Goal: Information Seeking & Learning: Learn about a topic

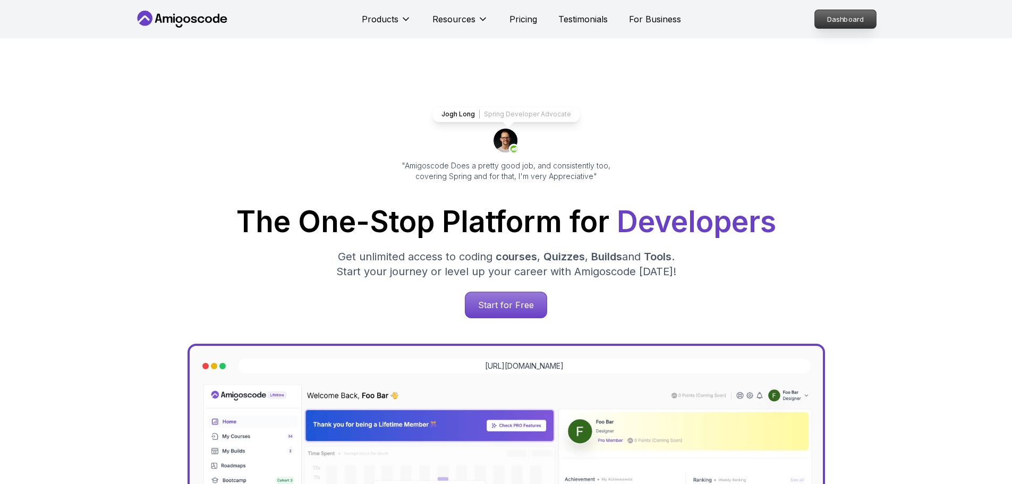
click at [842, 20] on p "Dashboard" at bounding box center [845, 19] width 61 height 18
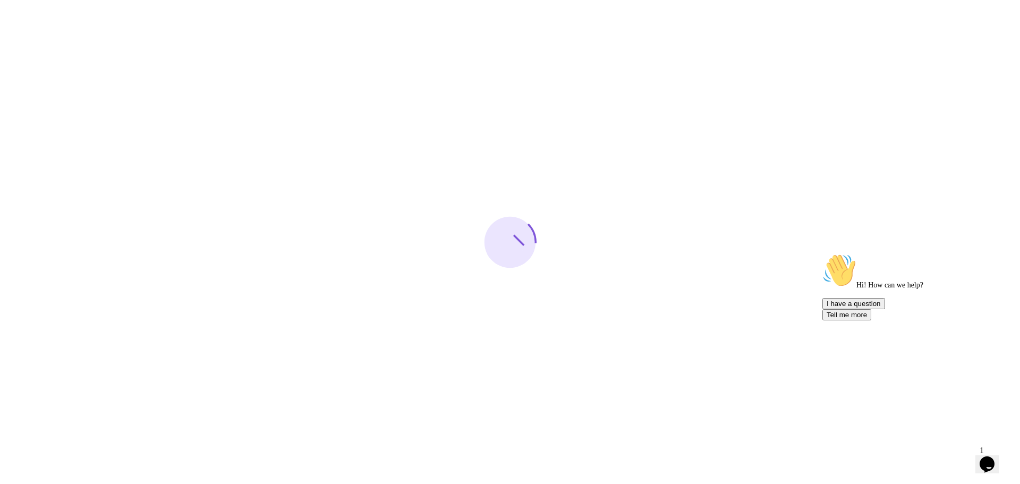
click at [823, 253] on icon "Chat attention grabber" at bounding box center [823, 253] width 0 height 0
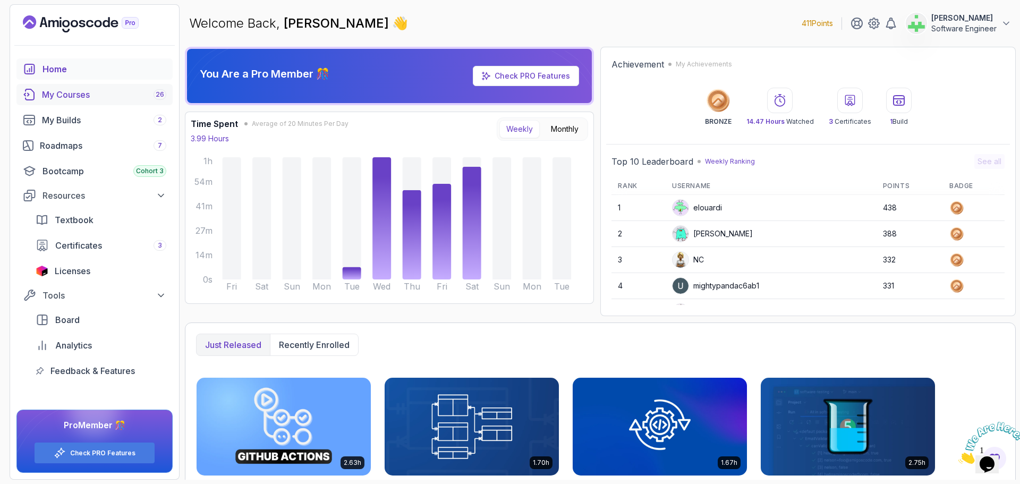
click at [76, 93] on div "My Courses 26" at bounding box center [104, 94] width 124 height 13
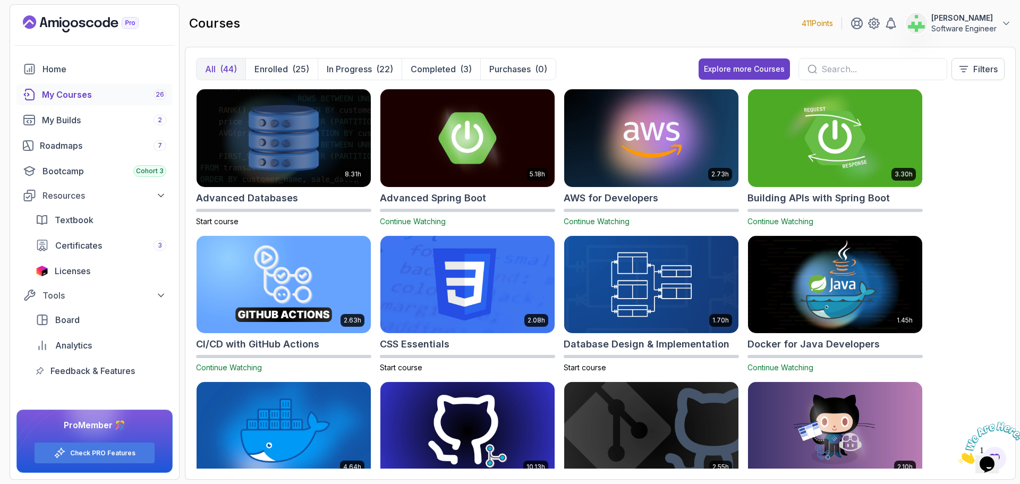
click at [870, 197] on h2 "Building APIs with Spring Boot" at bounding box center [819, 198] width 142 height 15
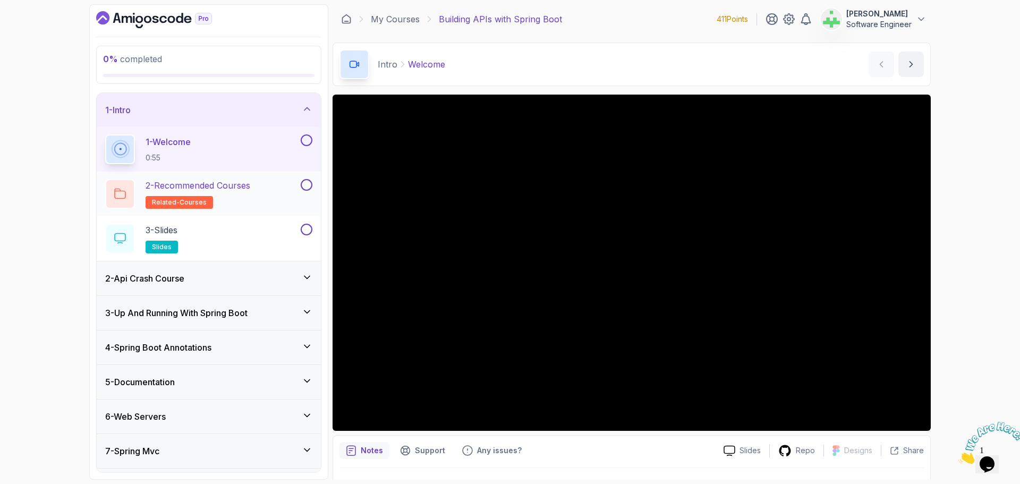
click at [244, 188] on p "2 - Recommended Courses" at bounding box center [198, 185] width 105 height 13
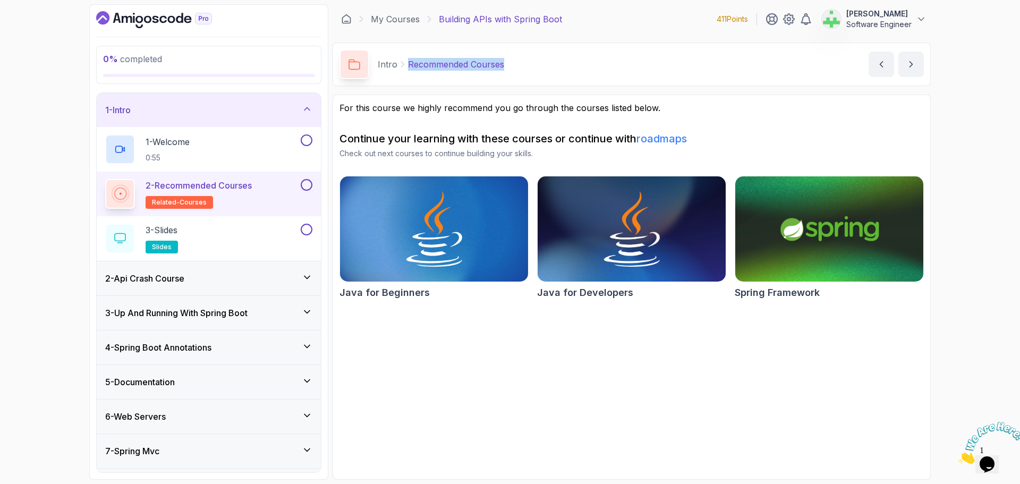
drag, startPoint x: 407, startPoint y: 64, endPoint x: 582, endPoint y: 72, distance: 175.5
click at [582, 72] on div "Intro Recommended Courses Recommended Courses by nelson" at bounding box center [632, 65] width 598 height 44
copy p "Recommended Courses"
click at [582, 72] on div "Intro Recommended Courses Recommended Courses by nelson" at bounding box center [632, 65] width 598 height 44
click at [477, 63] on p "Recommended Courses" at bounding box center [456, 64] width 96 height 13
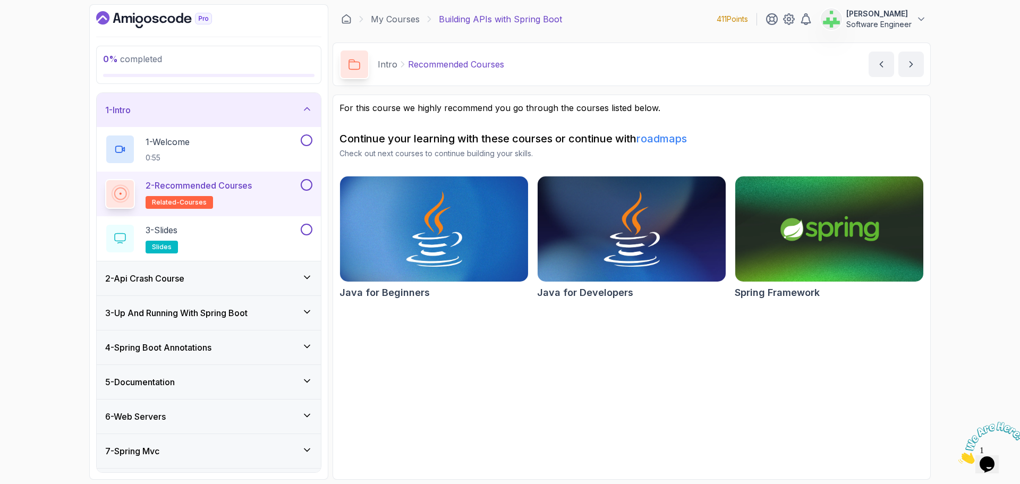
click at [951, 232] on div "0 % completed 1 - Intro 1 - Welcome 0:55 2 - Recommended Courses related-course…" at bounding box center [510, 242] width 1020 height 484
